Goal: Navigation & Orientation: Find specific page/section

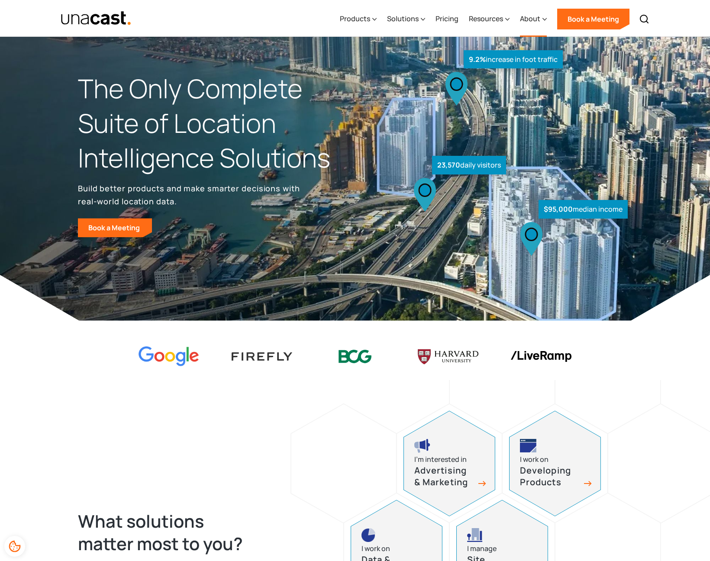
click at [536, 20] on div "About" at bounding box center [530, 18] width 20 height 10
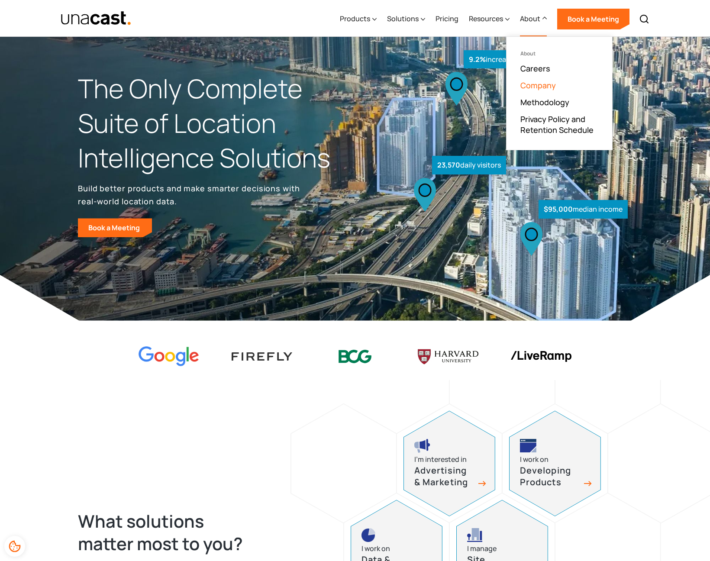
click at [541, 89] on link "Company" at bounding box center [537, 85] width 35 height 10
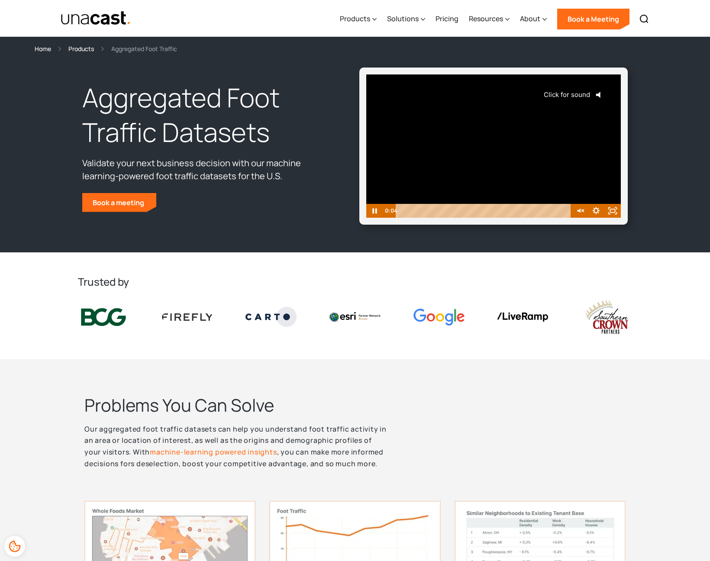
click at [599, 95] on icon "Click for sound" at bounding box center [597, 94] width 4 height 6
click at [366, 210] on div "0:01 0:01" at bounding box center [493, 211] width 254 height 14
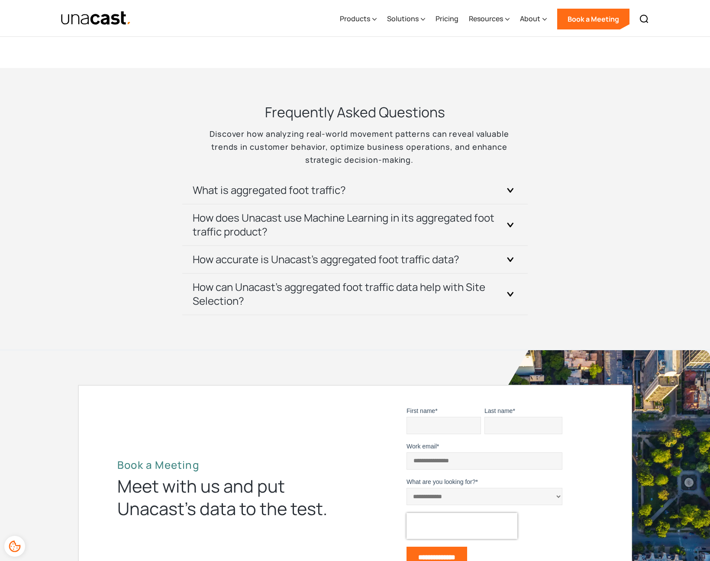
scroll to position [1721, 0]
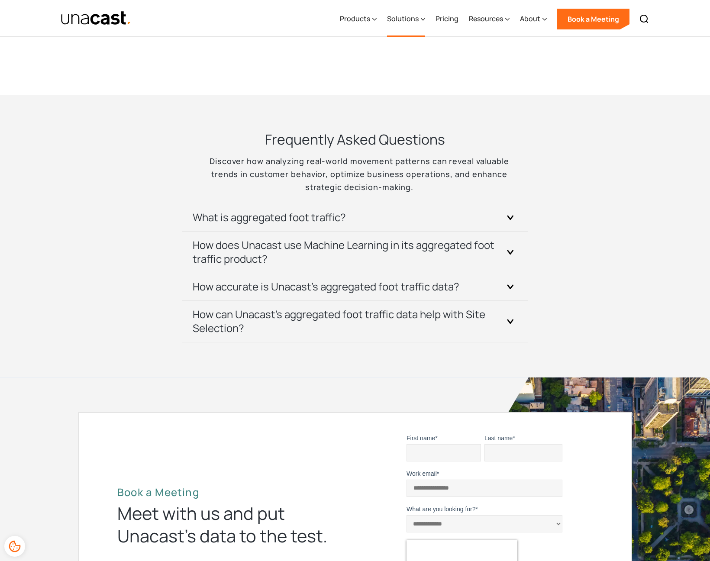
click at [410, 19] on div "Solutions" at bounding box center [403, 18] width 32 height 10
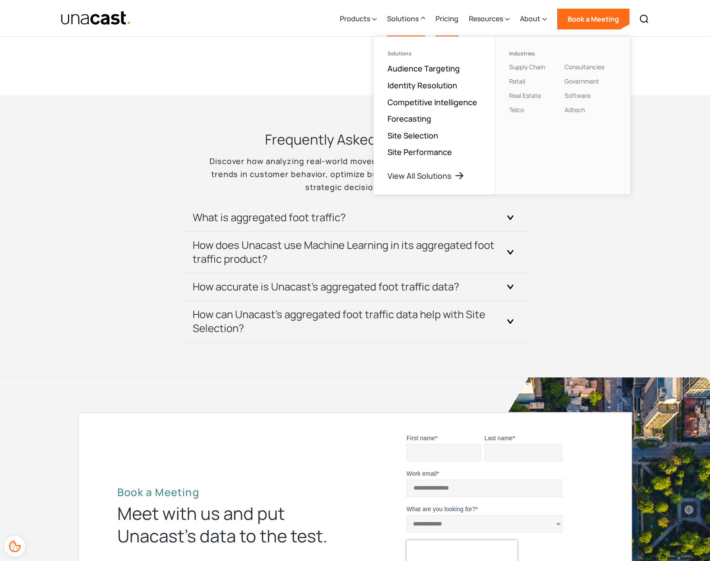
click at [447, 22] on link "Pricing" at bounding box center [446, 18] width 23 height 35
